Goal: Transaction & Acquisition: Purchase product/service

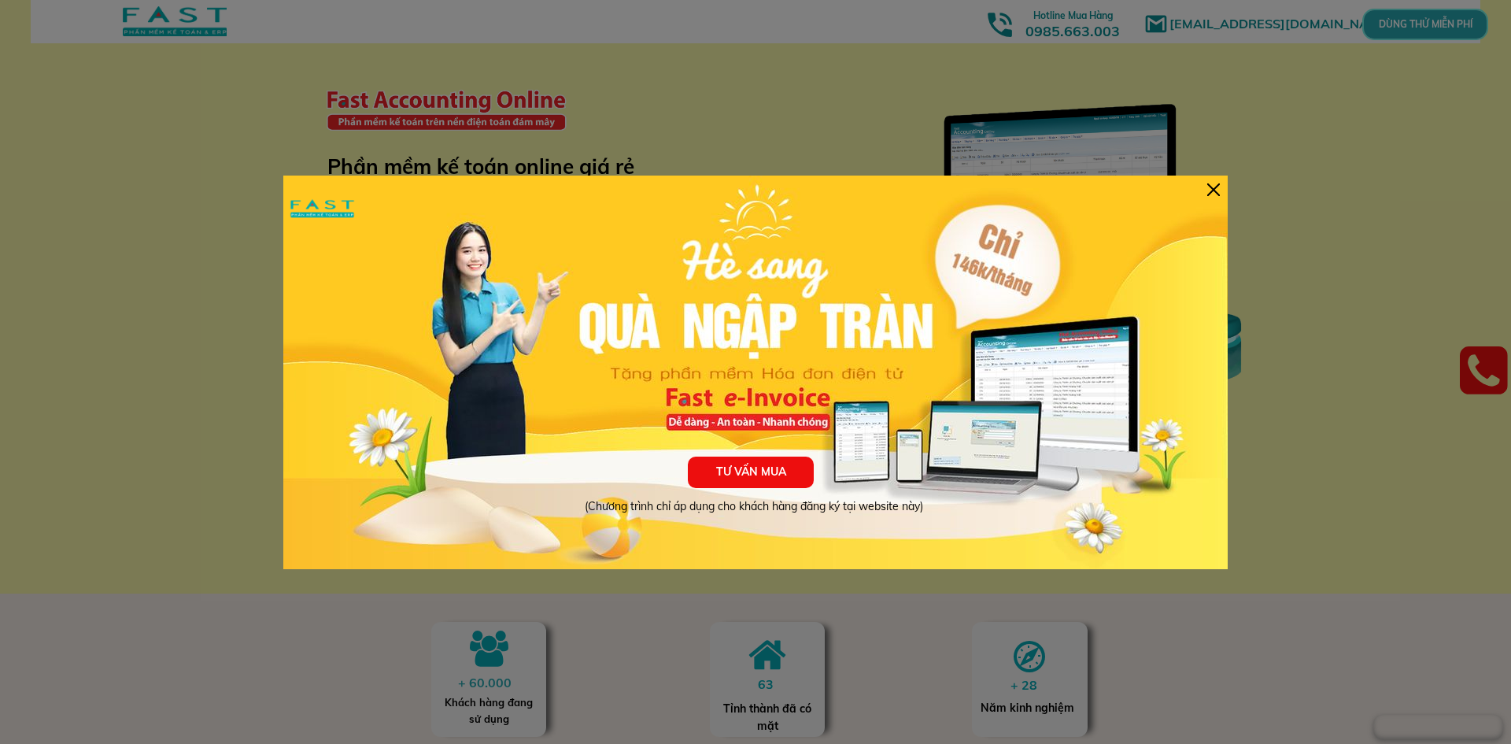
click at [1213, 190] on div at bounding box center [1213, 189] width 13 height 13
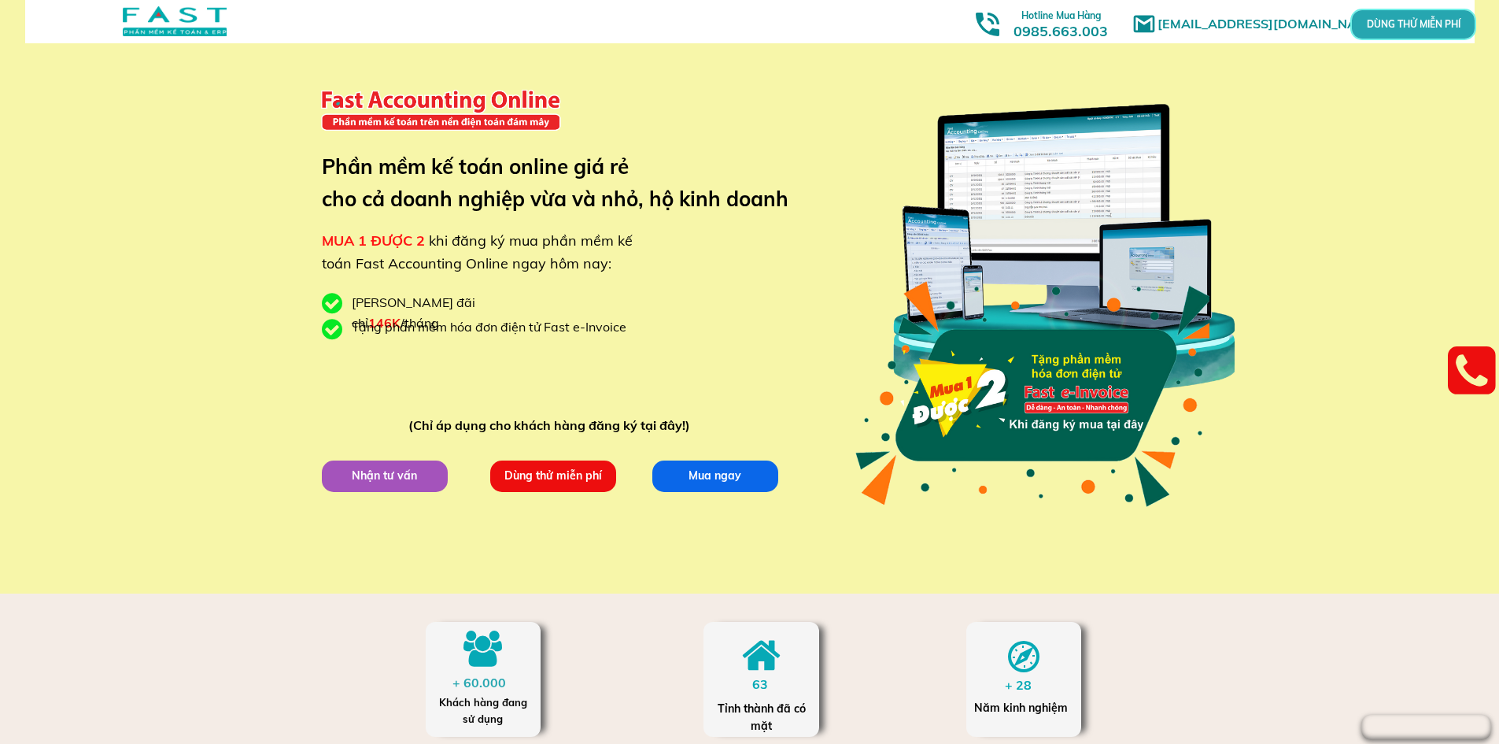
click at [177, 20] on div at bounding box center [175, 21] width 104 height 30
click at [209, 23] on div at bounding box center [175, 21] width 104 height 30
click at [738, 467] on p "Mua ngay" at bounding box center [715, 475] width 126 height 31
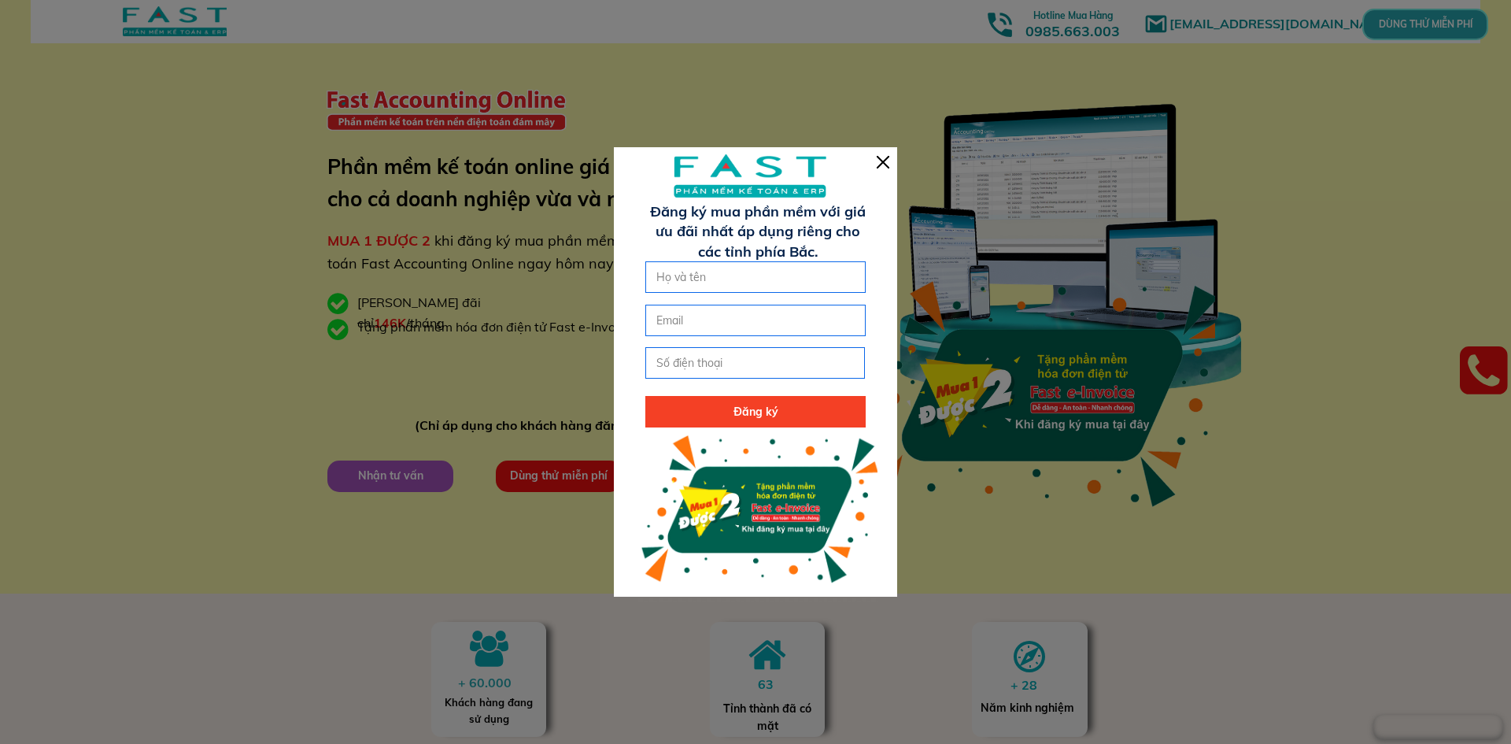
click at [877, 157] on div at bounding box center [883, 162] width 13 height 13
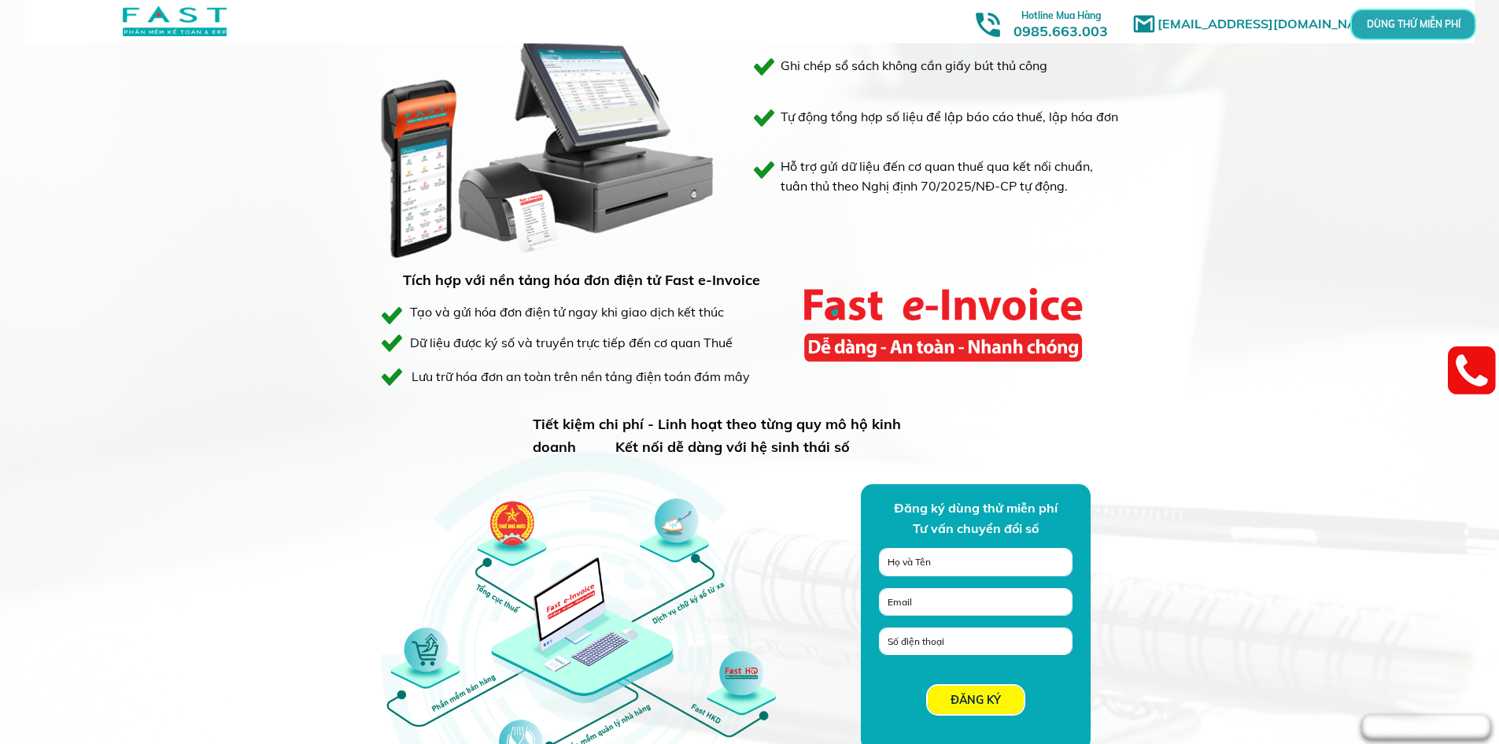
scroll to position [944, 0]
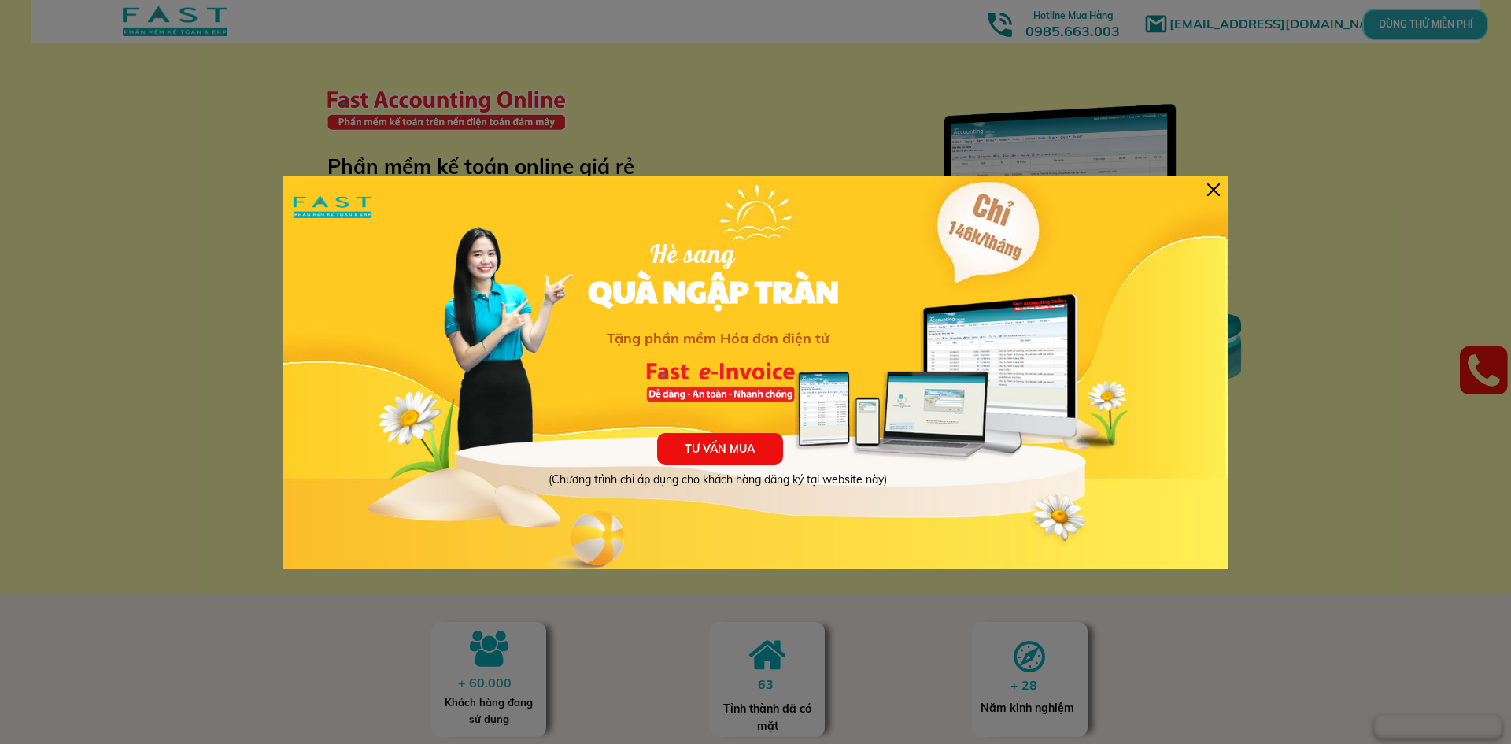
click at [1212, 188] on div at bounding box center [1213, 189] width 13 height 13
